Goal: Transaction & Acquisition: Purchase product/service

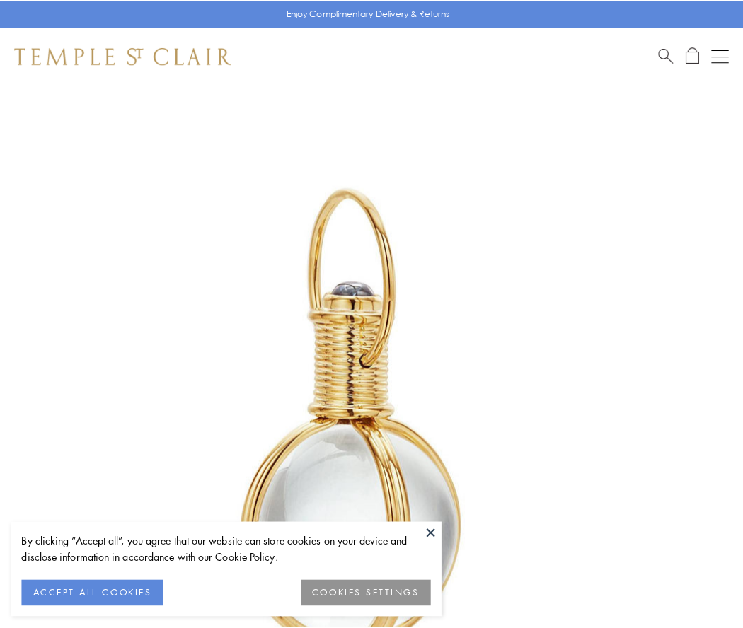
scroll to position [369, 0]
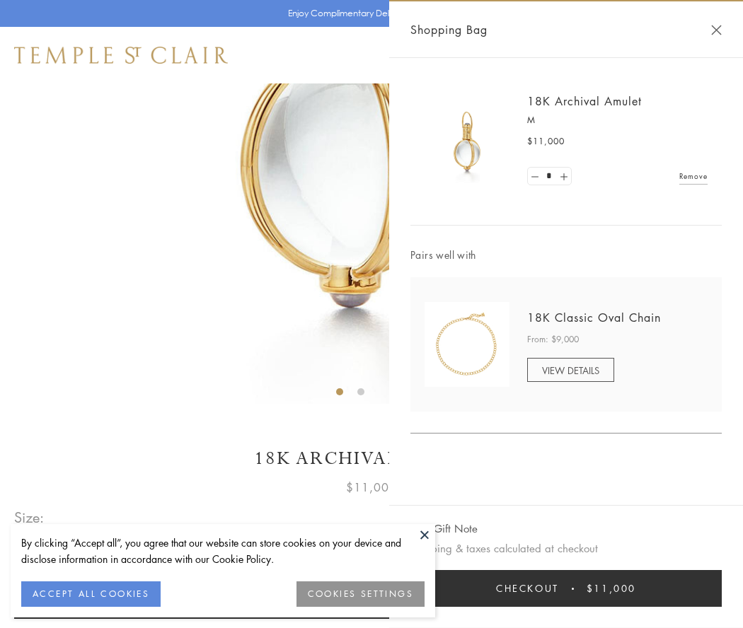
click at [566, 588] on button "Checkout $11,000" at bounding box center [565, 588] width 311 height 37
